Goal: Information Seeking & Learning: Learn about a topic

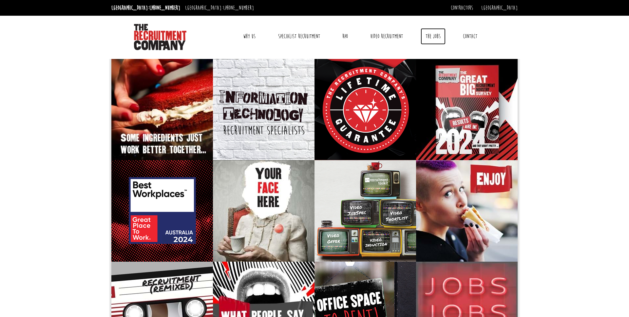
click at [433, 36] on link "The Jobs" at bounding box center [432, 36] width 25 height 16
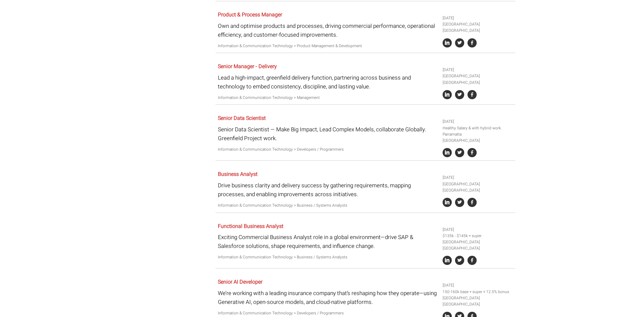
scroll to position [338, 0]
click at [229, 170] on link "Business Analyst" at bounding box center [238, 174] width 40 height 8
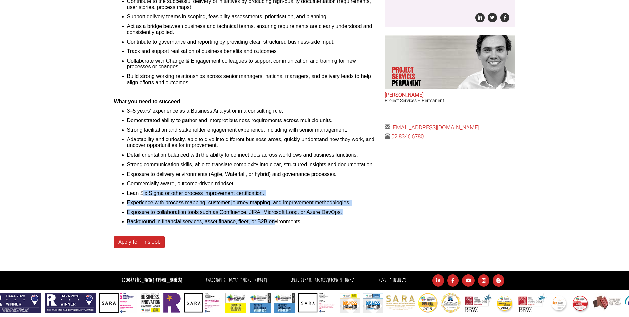
scroll to position [195, 0]
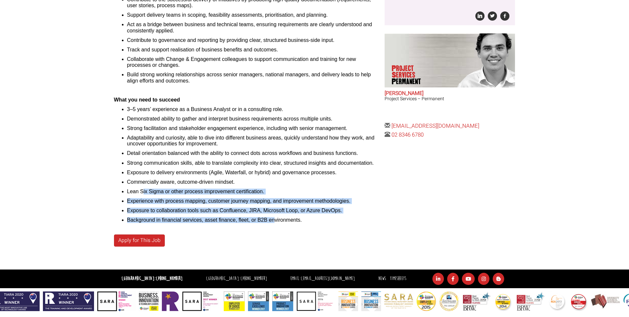
drag, startPoint x: 142, startPoint y: 192, endPoint x: 275, endPoint y: 221, distance: 136.6
click at [275, 221] on ul "3–5 years’ experience as a Business Analyst or in a consulting role. Demonstrat…" at bounding box center [247, 164] width 266 height 117
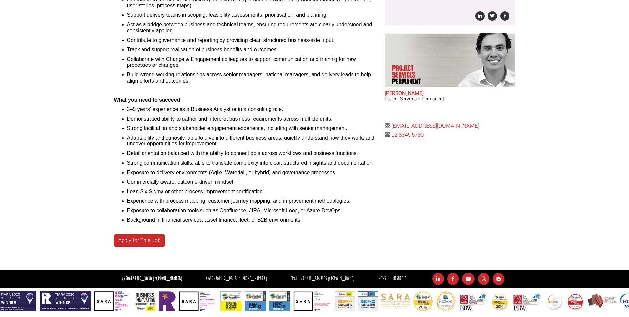
click at [276, 221] on li "Background in financial services, asset finance, fleet, or B2B environments." at bounding box center [253, 220] width 253 height 6
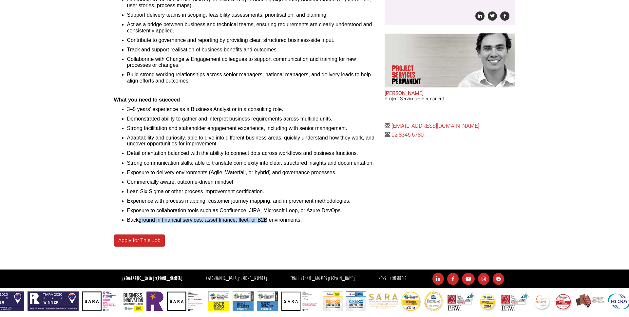
drag, startPoint x: 138, startPoint y: 219, endPoint x: 267, endPoint y: 221, distance: 129.0
click at [267, 221] on li "Background in financial services, asset finance, fleet, or B2B environments." at bounding box center [253, 220] width 253 height 6
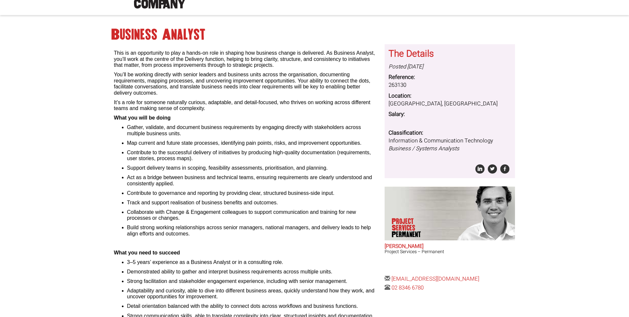
scroll to position [0, 0]
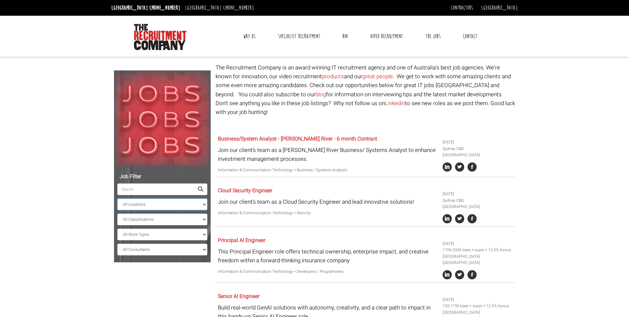
click at [147, 204] on select "All Locations Sydney Melbourne Ireland Sydney CBD Parramatta Circular Quay Nort…" at bounding box center [162, 204] width 90 height 12
click at [117, 198] on select "All Locations Sydney Melbourne Ireland Sydney CBD Parramatta Circular Quay Nort…" at bounding box center [162, 204] width 90 height 12
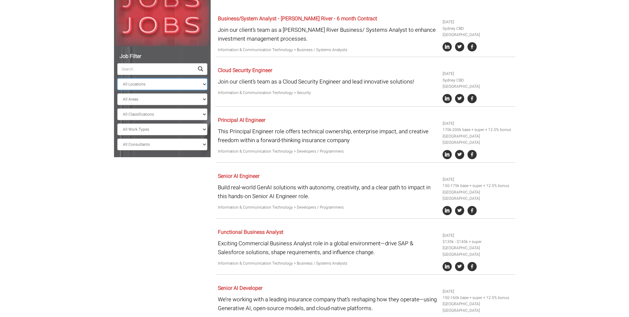
scroll to position [40, 0]
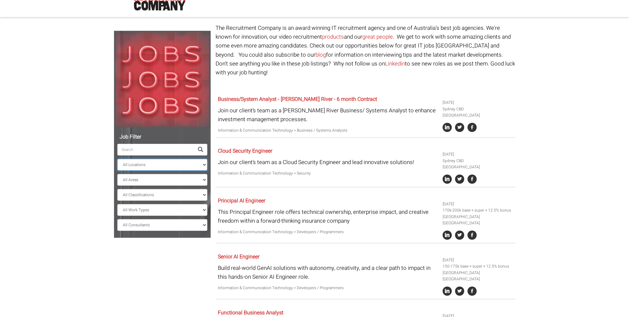
click at [172, 166] on select "All Locations Sydney Melbourne Ireland Sydney CBD Parramatta Circular Quay Nort…" at bounding box center [162, 165] width 90 height 12
click at [117, 159] on select "All Locations Sydney Melbourne Ireland Sydney CBD Parramatta Circular Quay Nort…" at bounding box center [162, 165] width 90 height 12
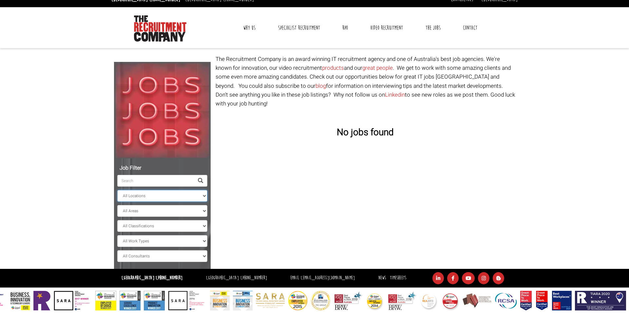
scroll to position [9, 0]
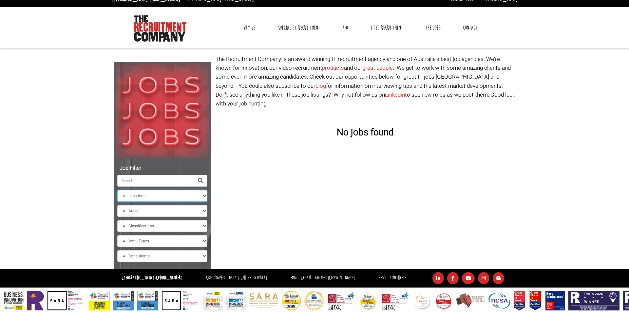
click at [141, 197] on select "All Locations Sydney Melbourne Ireland Sydney CBD Parramatta Circular Quay Nort…" at bounding box center [162, 196] width 90 height 12
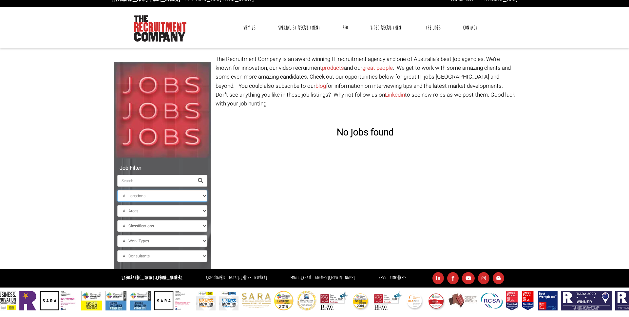
click at [117, 190] on select "All Locations Sydney Melbourne Ireland Sydney CBD Parramatta Circular Quay Nort…" at bounding box center [162, 196] width 90 height 12
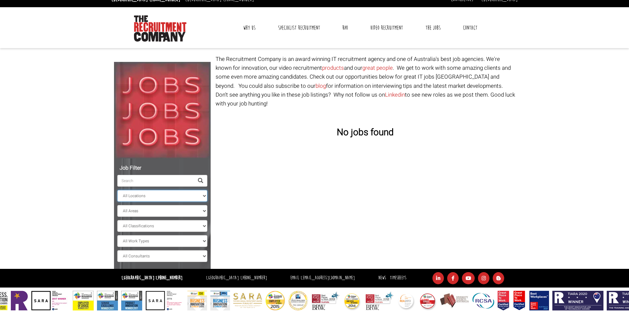
click at [136, 195] on select "All Locations Sydney Melbourne Ireland Sydney CBD Parramatta Circular Quay Nort…" at bounding box center [162, 196] width 90 height 12
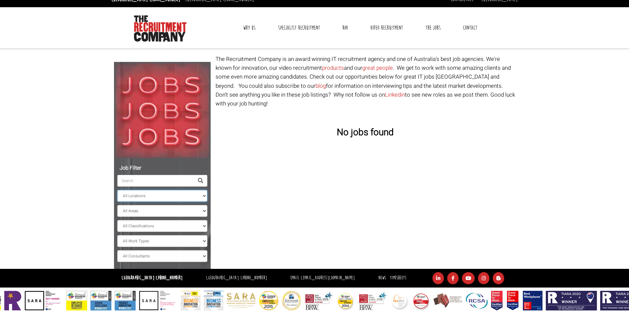
click at [117, 190] on select "All Locations Sydney Melbourne Ireland Sydney CBD Parramatta Circular Quay Nort…" at bounding box center [162, 196] width 90 height 12
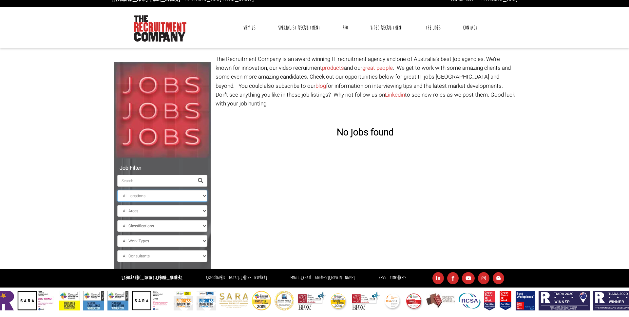
click at [159, 197] on select "All Locations Sydney Melbourne Ireland Sydney CBD Parramatta Circular Quay Nort…" at bounding box center [162, 196] width 90 height 12
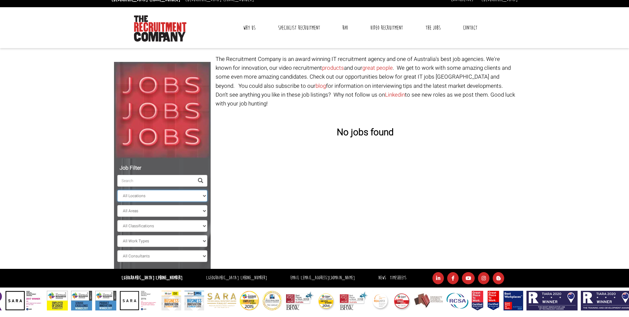
select select "Sydney CBD"
click at [117, 190] on select "All Locations Sydney Melbourne Ireland Sydney CBD Parramatta Circular Quay Nort…" at bounding box center [162, 196] width 90 height 12
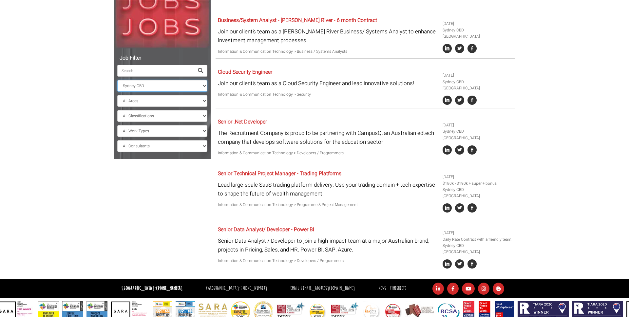
scroll to position [120, 0]
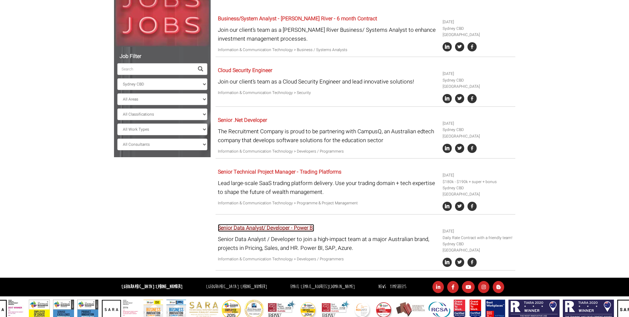
click at [260, 224] on link "Senior Data Analyst/ Developer - Power BI" at bounding box center [266, 228] width 96 height 8
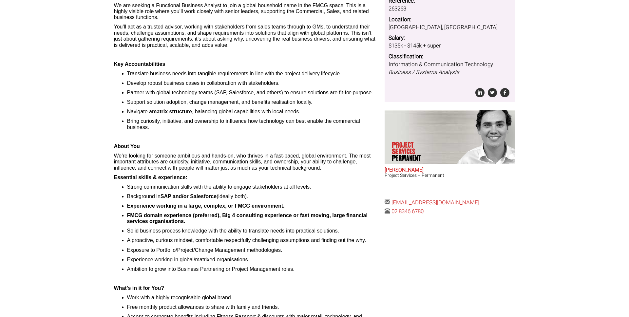
scroll to position [120, 0]
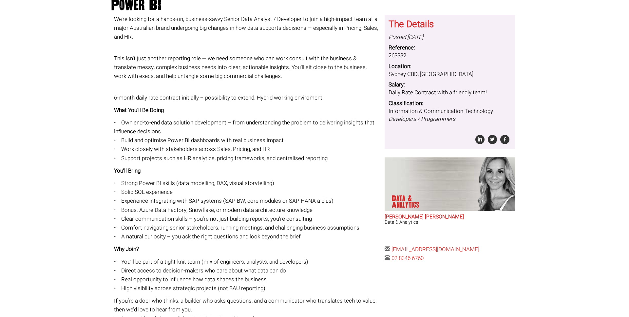
scroll to position [83, 0]
drag, startPoint x: 151, startPoint y: 147, endPoint x: 240, endPoint y: 187, distance: 97.9
click at [240, 187] on div "We’re looking for a hands-on, business-savvy Senior Data Analyst / Developer to…" at bounding box center [247, 168] width 266 height 308
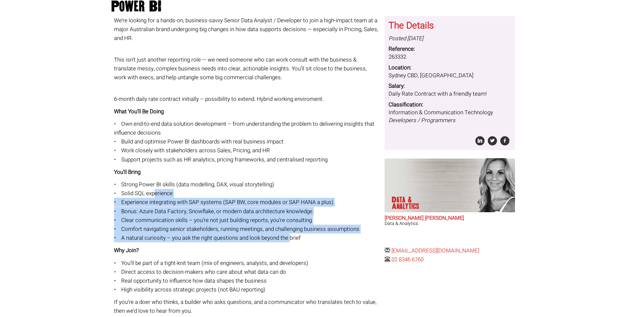
drag, startPoint x: 158, startPoint y: 191, endPoint x: 290, endPoint y: 234, distance: 138.4
click at [290, 234] on p "• Strong Power BI skills (data modelling, DAX, visual storytelling) • Solid SQL…" at bounding box center [247, 211] width 266 height 62
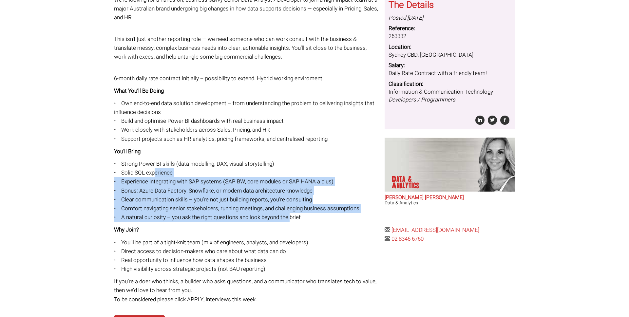
scroll to position [101, 0]
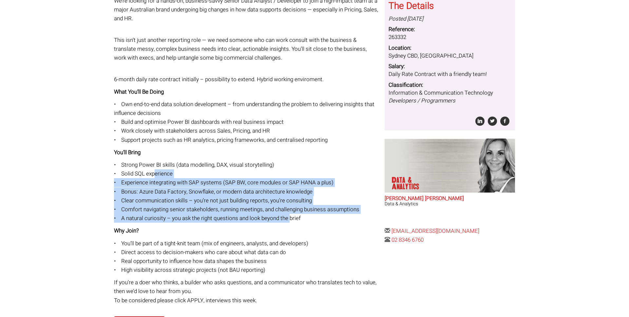
click at [192, 194] on p "• Strong Power BI skills (data modelling, DAX, visual storytelling) • Solid SQL…" at bounding box center [247, 191] width 266 height 62
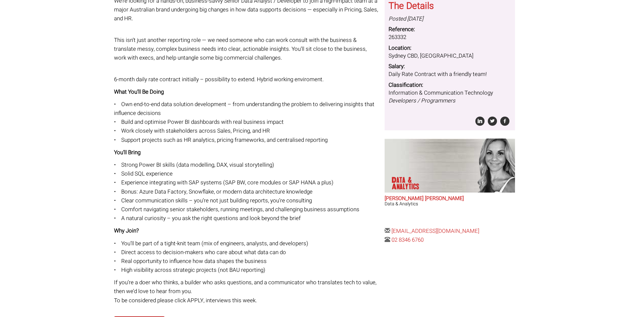
drag, startPoint x: 141, startPoint y: 191, endPoint x: 246, endPoint y: 193, distance: 105.5
click at [246, 193] on p "• Strong Power BI skills (data modelling, DAX, visual storytelling) • Solid SQL…" at bounding box center [247, 191] width 266 height 62
drag, startPoint x: 244, startPoint y: 192, endPoint x: 316, endPoint y: 194, distance: 71.7
click at [316, 194] on p "• Strong Power BI skills (data modelling, DAX, visual storytelling) • Solid SQL…" at bounding box center [247, 191] width 266 height 62
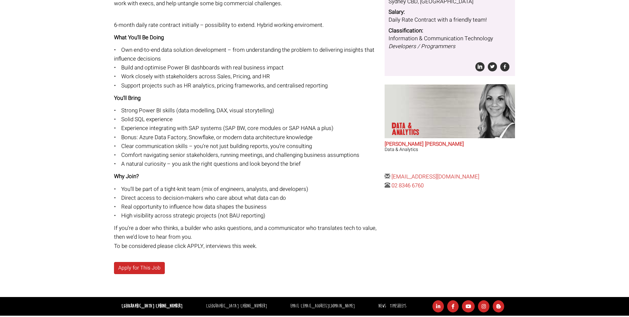
scroll to position [157, 0]
